Goal: Task Accomplishment & Management: Use online tool/utility

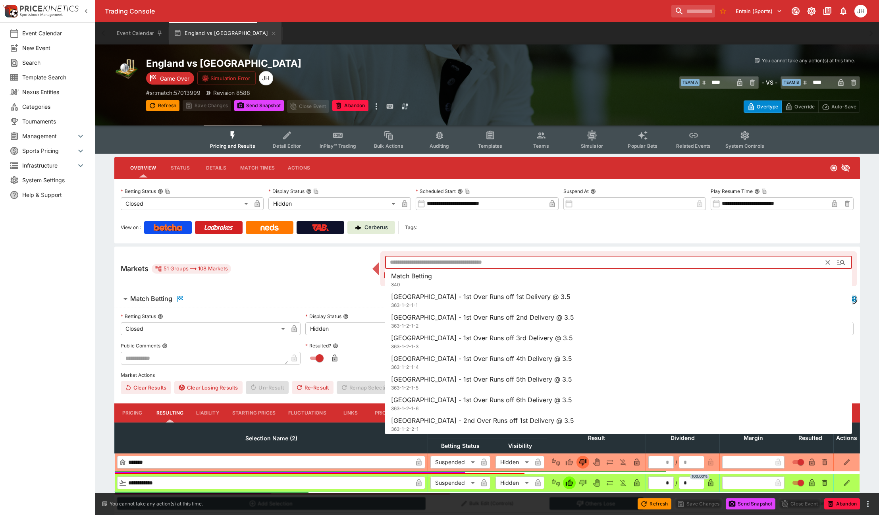
click at [406, 263] on input "text" at bounding box center [605, 262] width 441 height 13
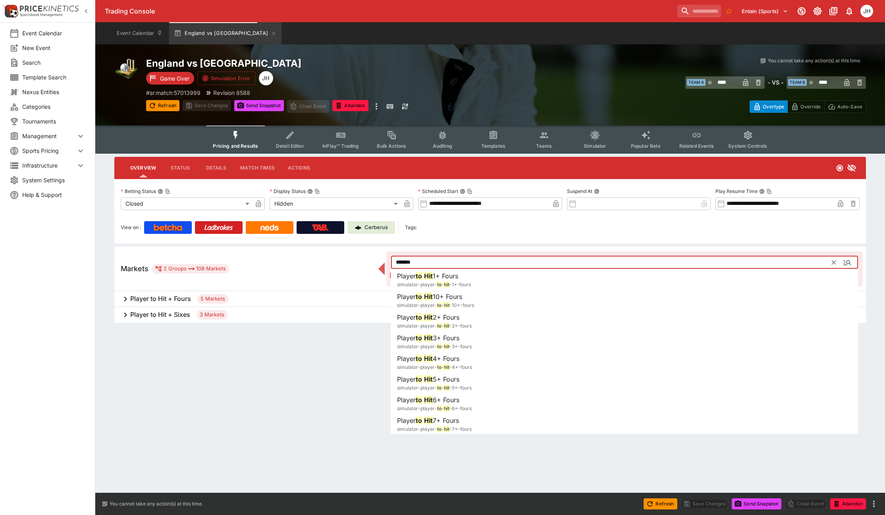
type input "******"
click at [194, 316] on div "Player to Hit + Sixes 3 Markets" at bounding box center [490, 315] width 752 height 16
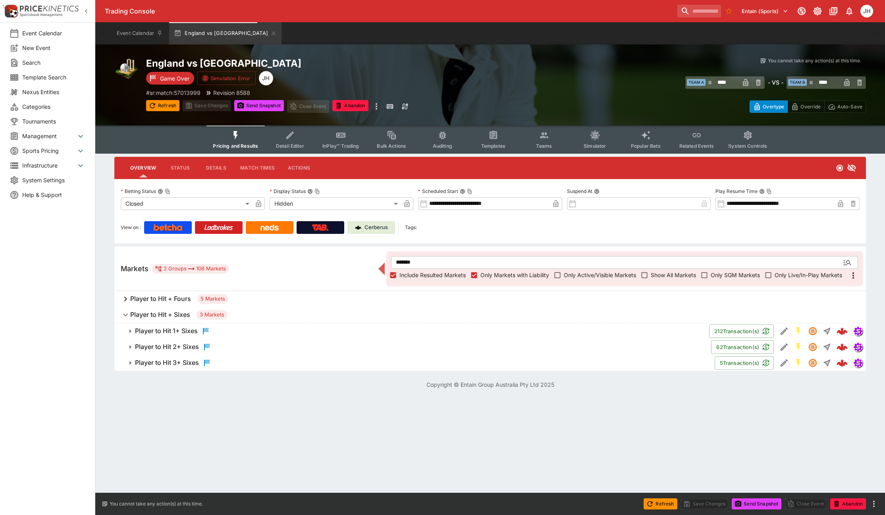
click at [187, 328] on h6 "Player to Hit 1+ Sixes" at bounding box center [166, 331] width 63 height 8
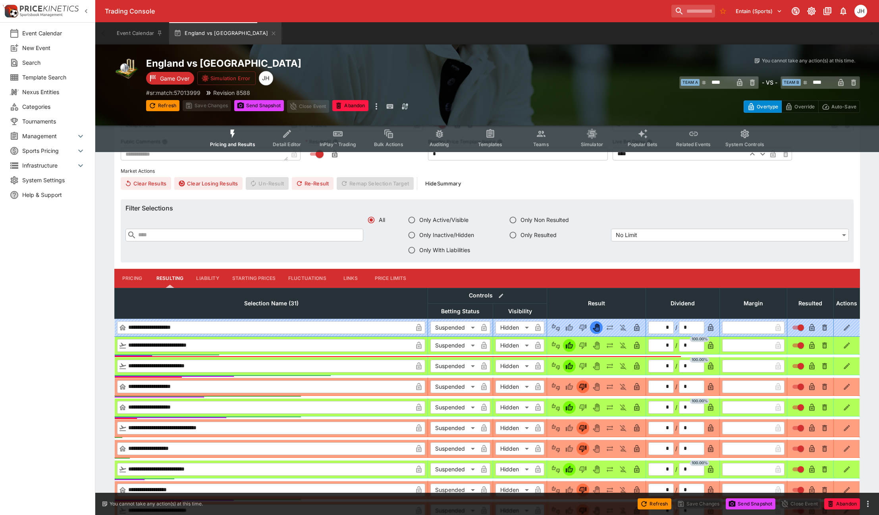
scroll to position [354, 0]
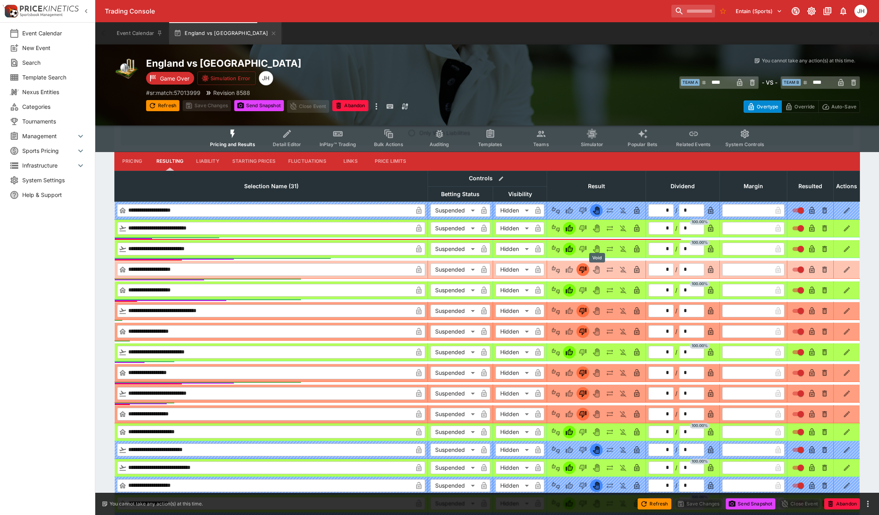
click at [594, 267] on icon "Void" at bounding box center [597, 270] width 8 height 8
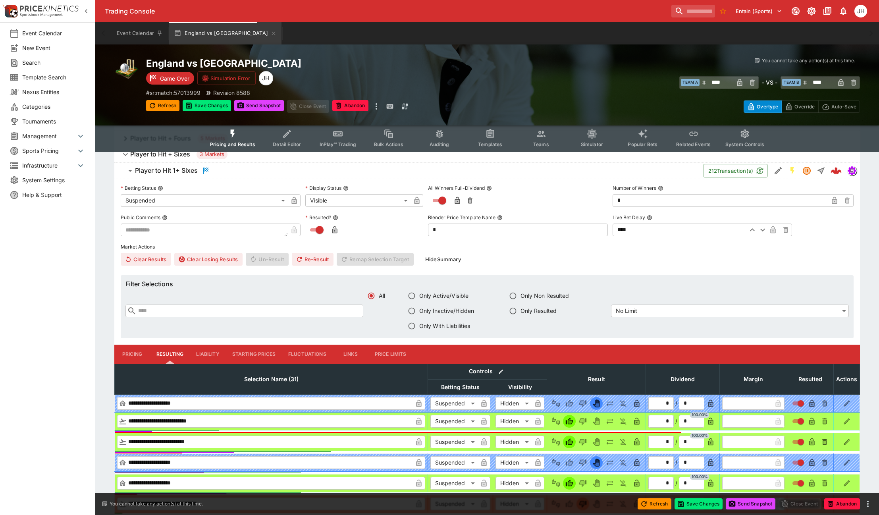
scroll to position [155, 0]
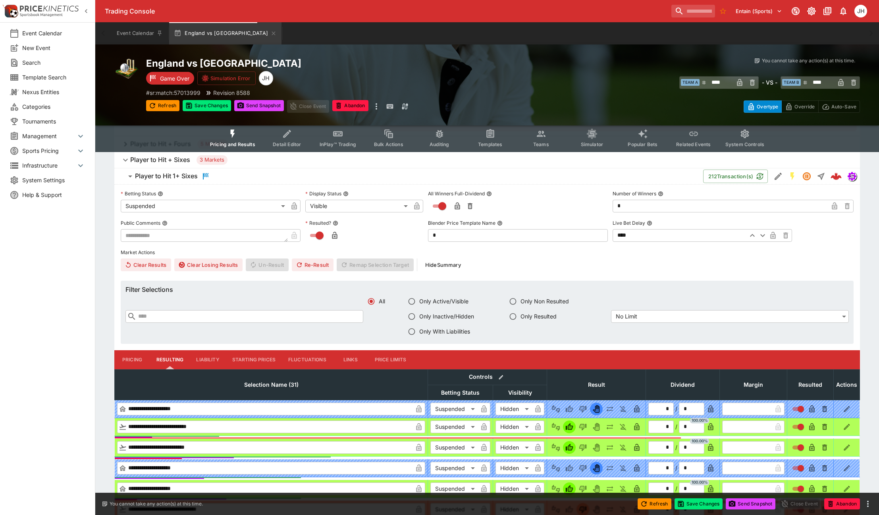
click at [338, 235] on icon "button" at bounding box center [335, 236] width 8 height 8
click at [192, 106] on icon "button" at bounding box center [189, 106] width 8 height 8
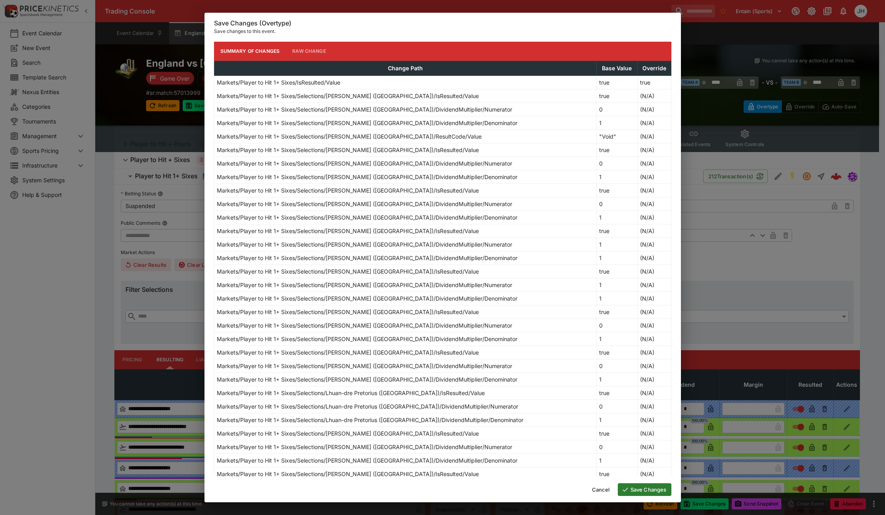
click at [629, 485] on button "Save Changes" at bounding box center [645, 489] width 54 height 13
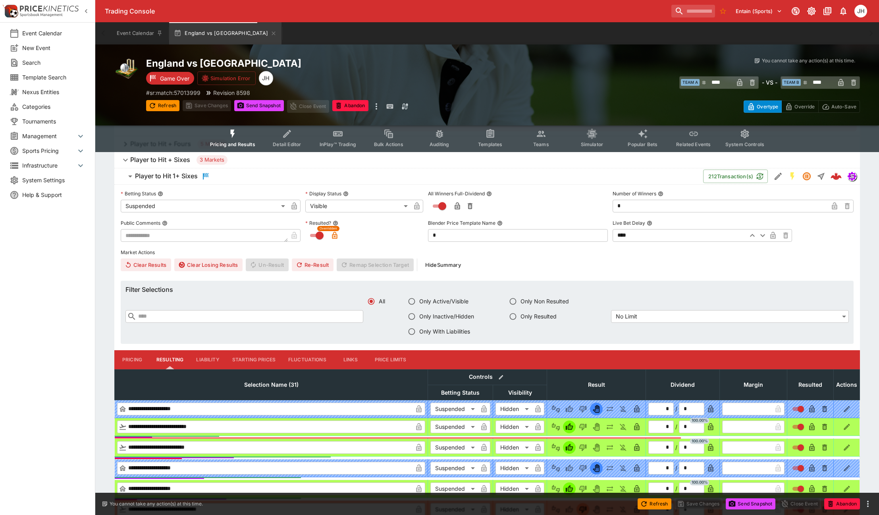
click at [305, 261] on button "Re-Result" at bounding box center [313, 265] width 42 height 13
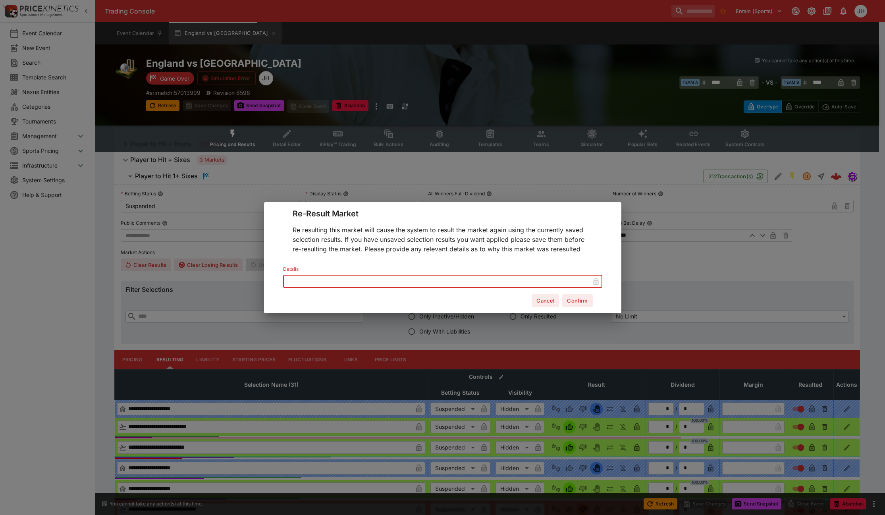
click at [367, 284] on input "text" at bounding box center [436, 281] width 307 height 13
type input "********"
click at [584, 302] on button "Confirm" at bounding box center [577, 300] width 30 height 13
